Goal: Complete application form

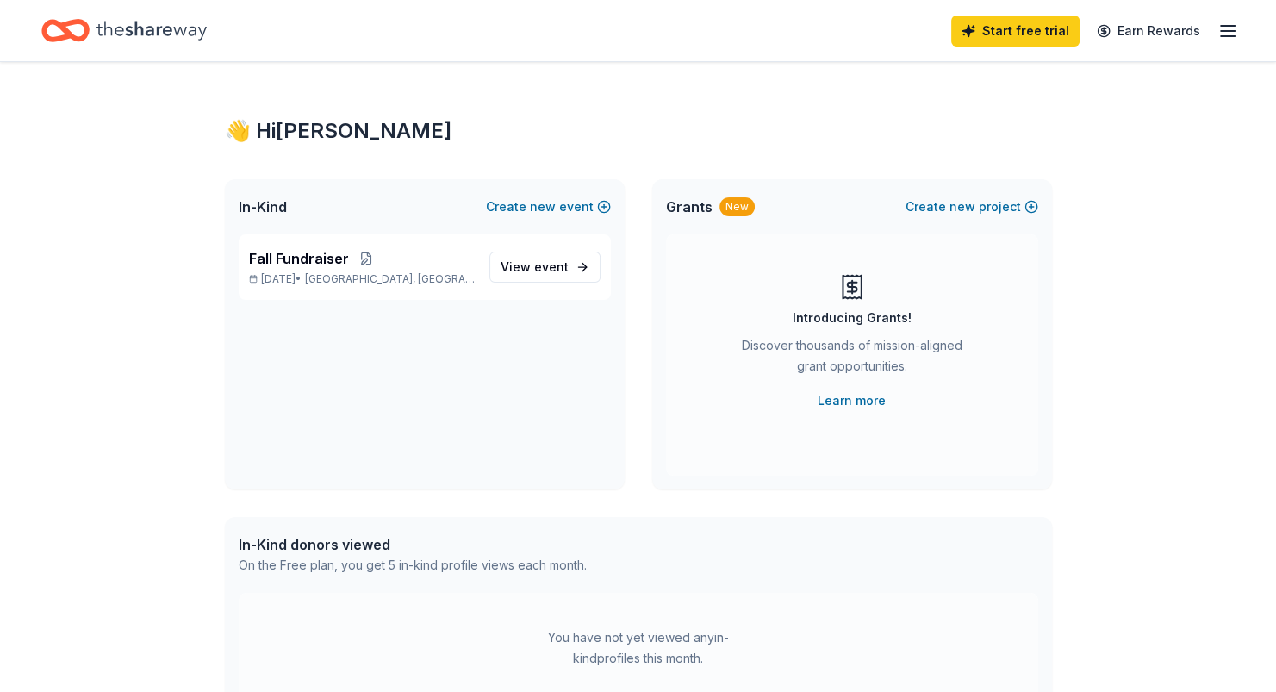
click at [563, 271] on span "event" at bounding box center [551, 266] width 34 height 15
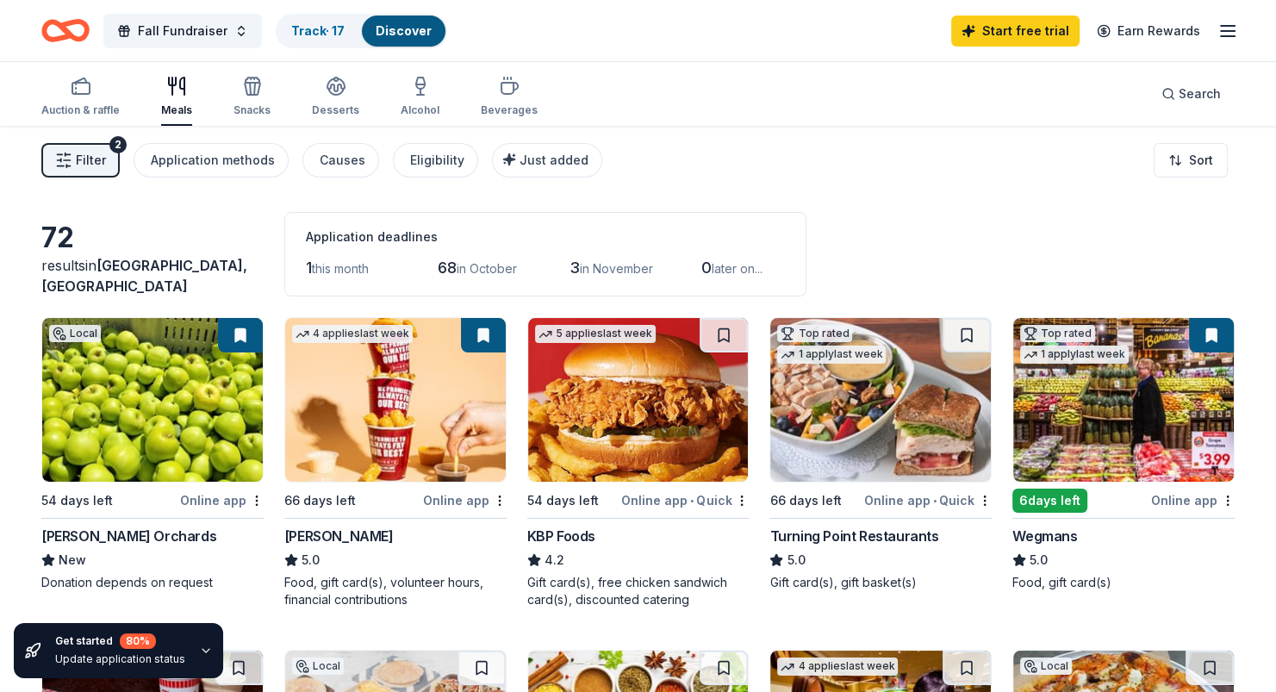
click at [1131, 452] on img at bounding box center [1123, 400] width 220 height 164
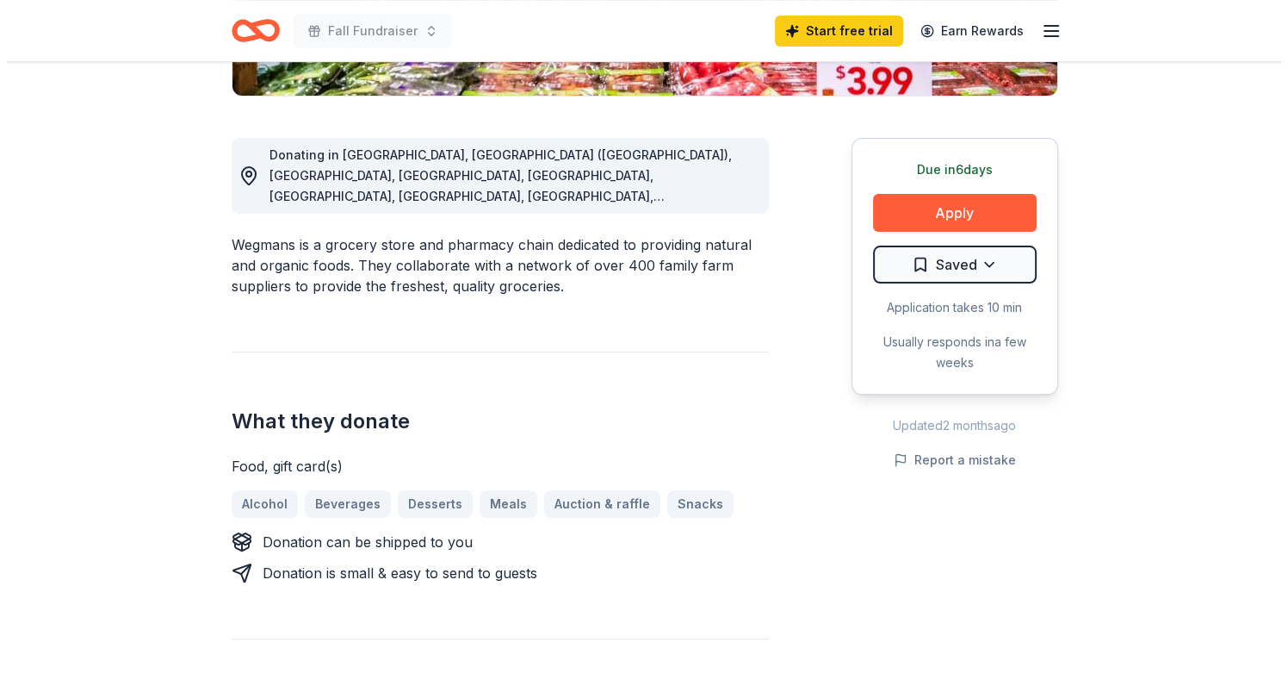
scroll to position [431, 0]
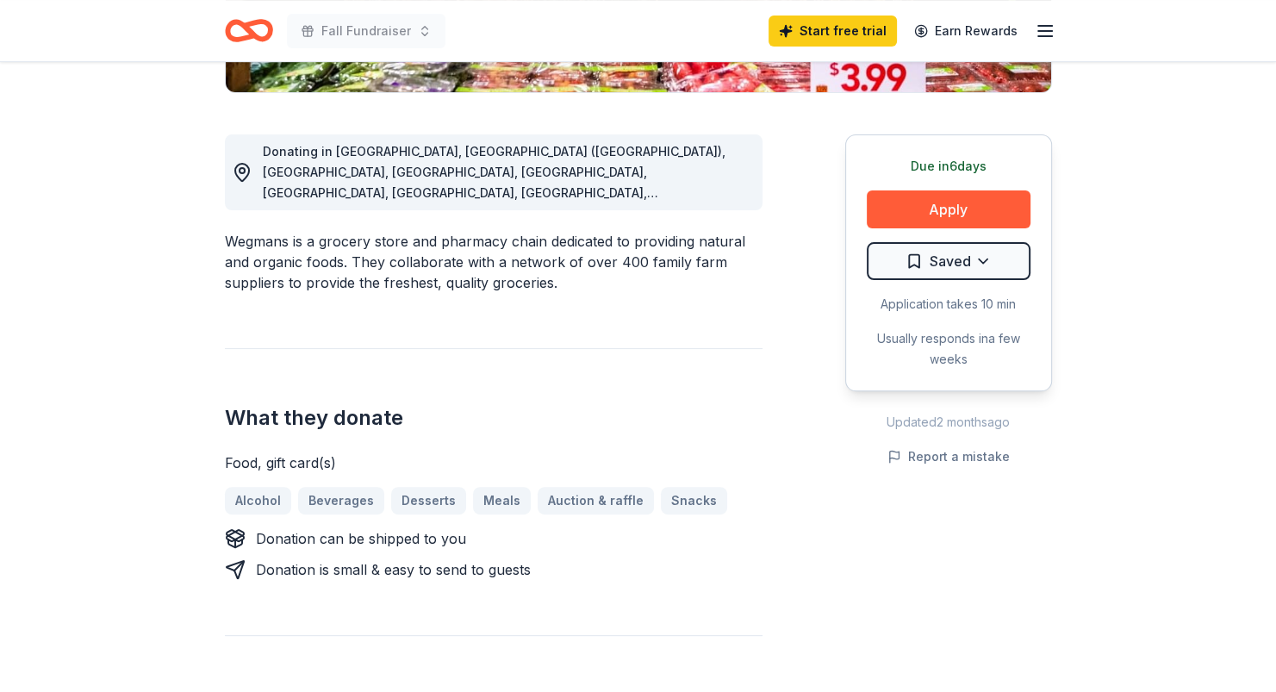
click at [958, 208] on button "Apply" at bounding box center [948, 209] width 164 height 38
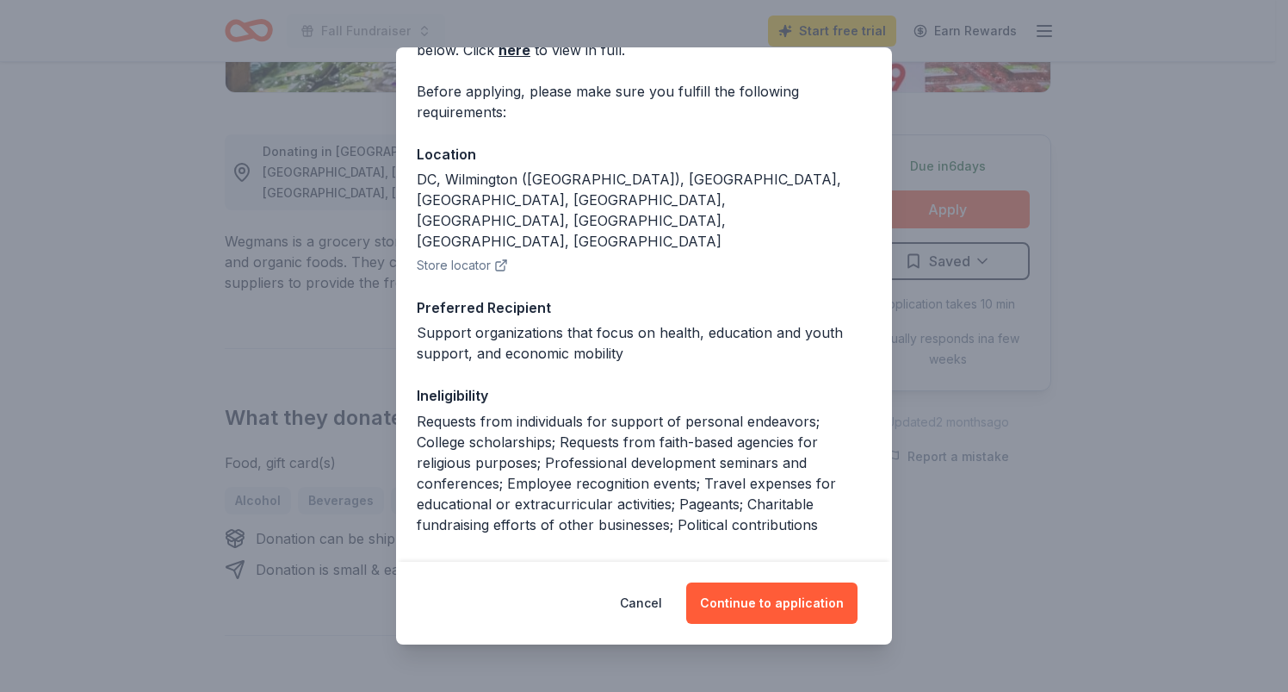
scroll to position [0, 0]
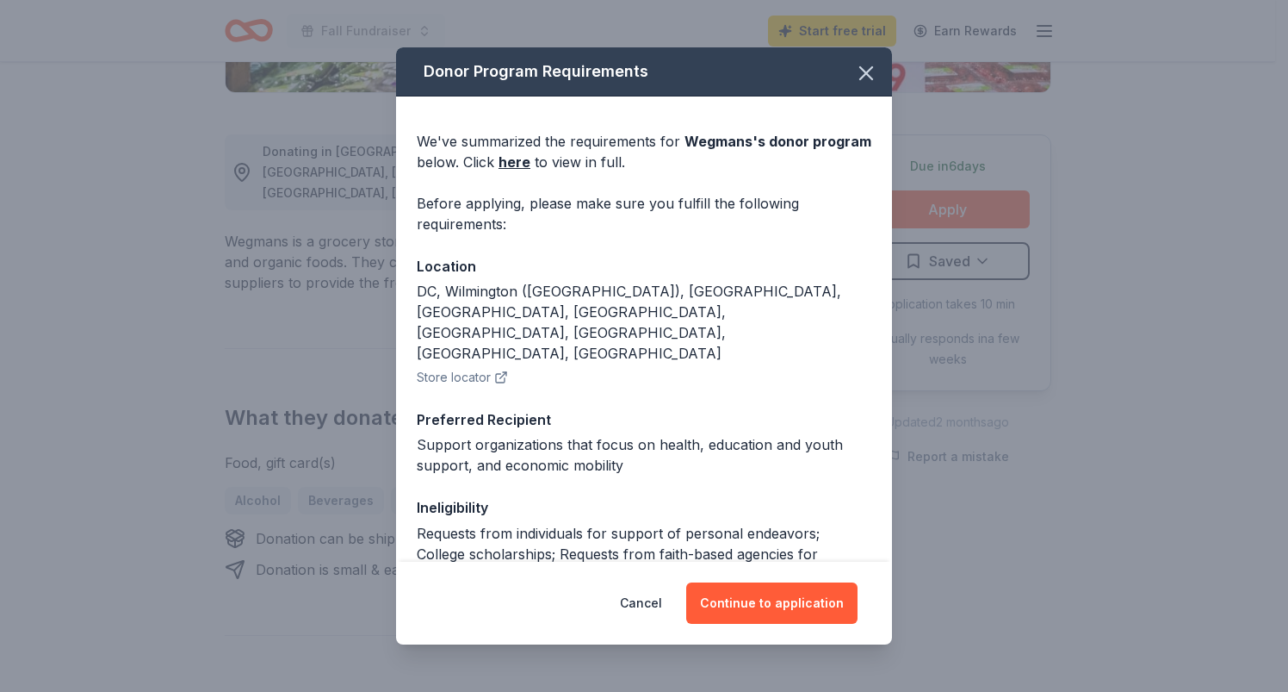
click at [787, 599] on button "Continue to application" at bounding box center [771, 602] width 171 height 41
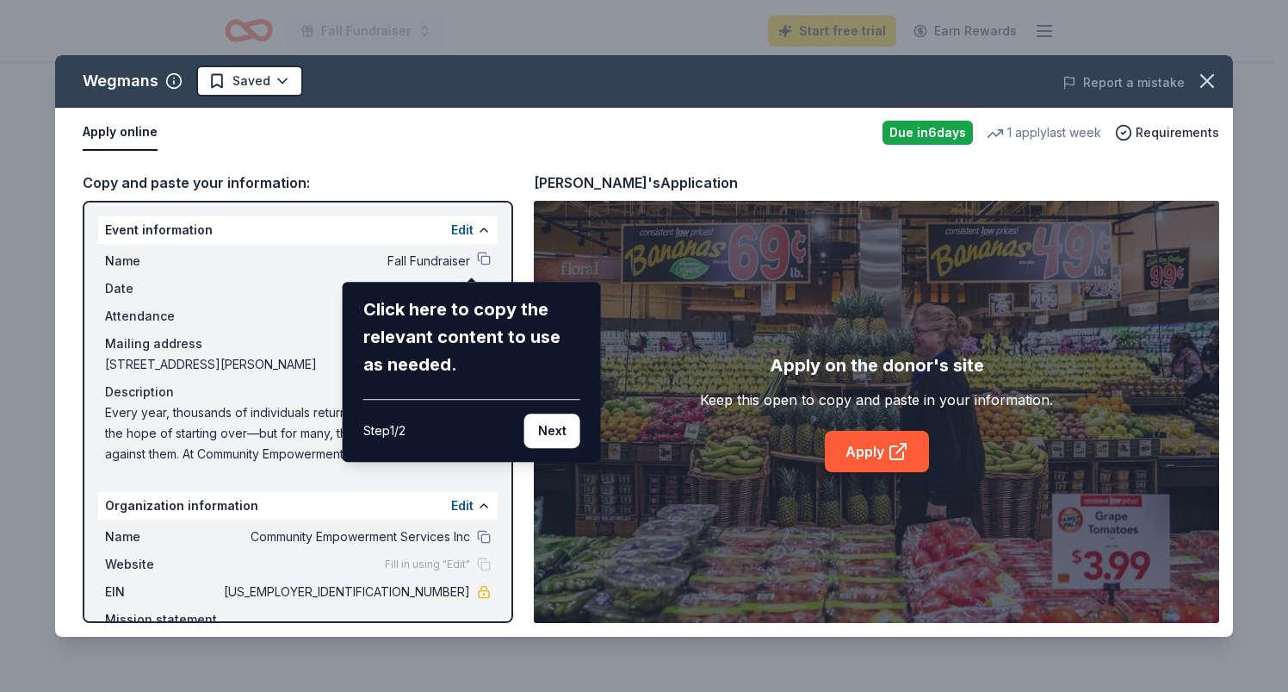
click at [468, 257] on div "[PERSON_NAME] Saved Report a mistake Apply online Due [DATE] 1 apply last week …" at bounding box center [644, 345] width 1178 height 581
click at [558, 436] on button "Next" at bounding box center [553, 430] width 56 height 34
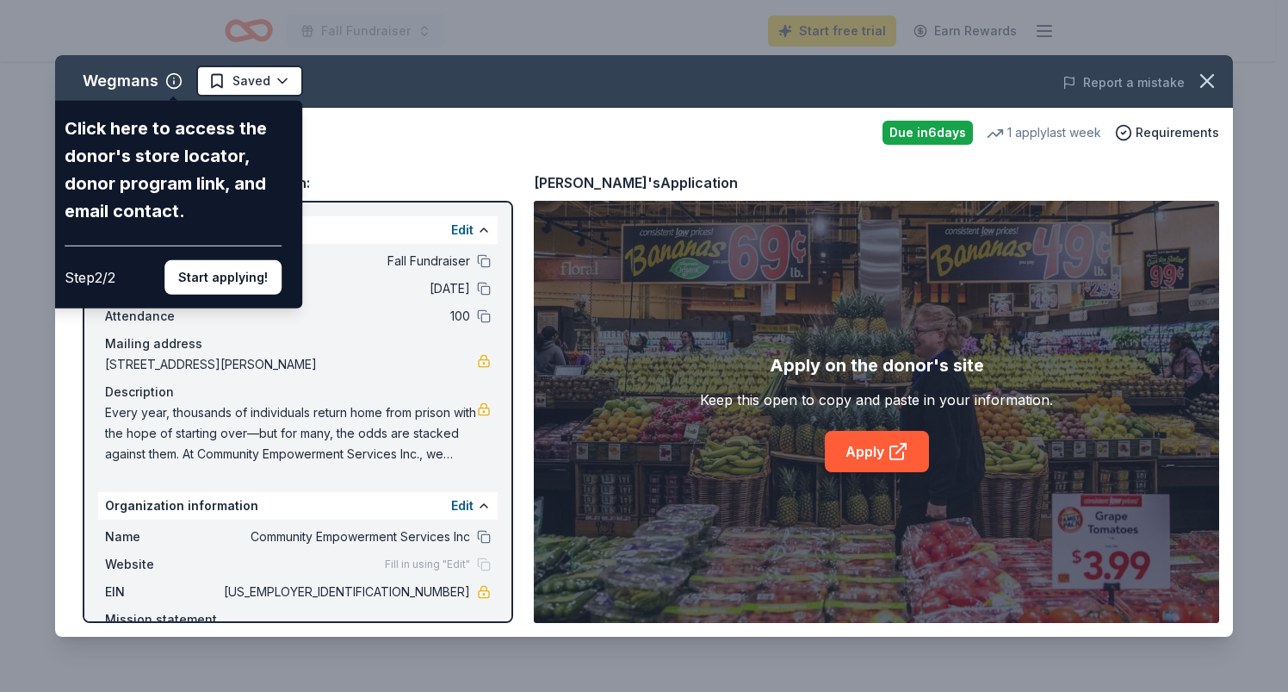
click at [227, 279] on button "Start applying!" at bounding box center [223, 277] width 117 height 34
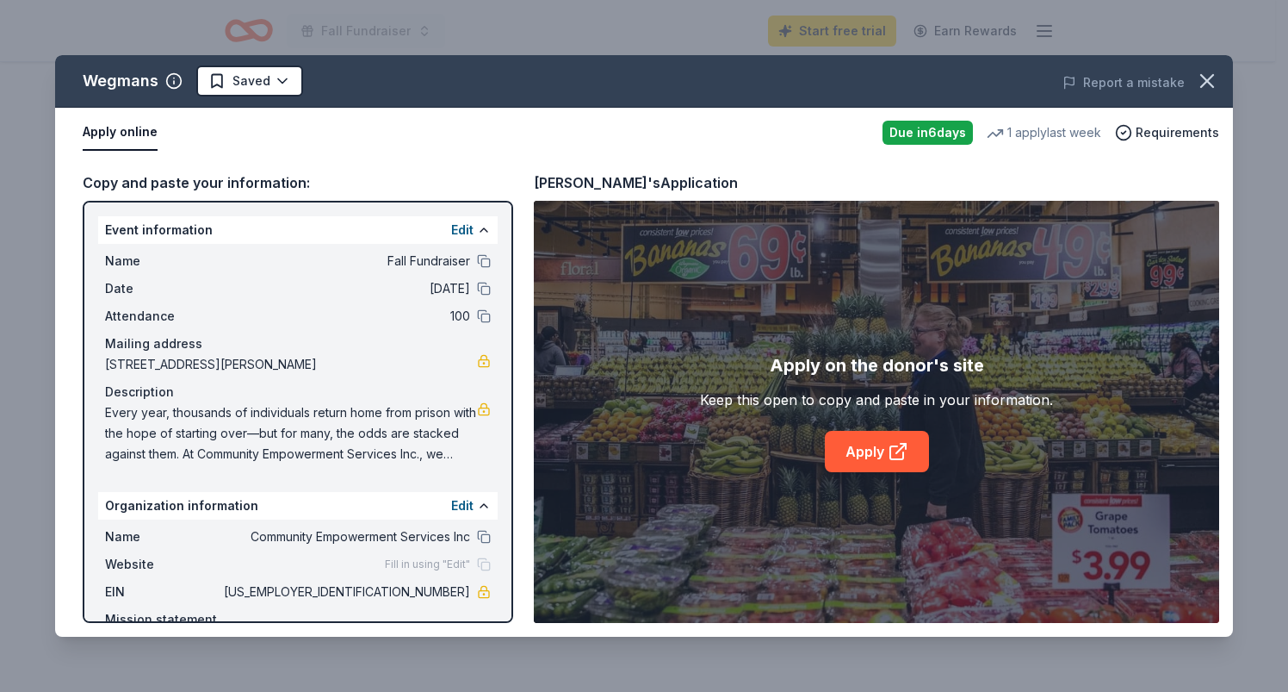
click at [477, 258] on button at bounding box center [484, 261] width 14 height 14
click at [877, 455] on link "Apply" at bounding box center [877, 451] width 104 height 41
click at [477, 532] on button at bounding box center [484, 537] width 14 height 14
